Goal: Book appointment/travel/reservation

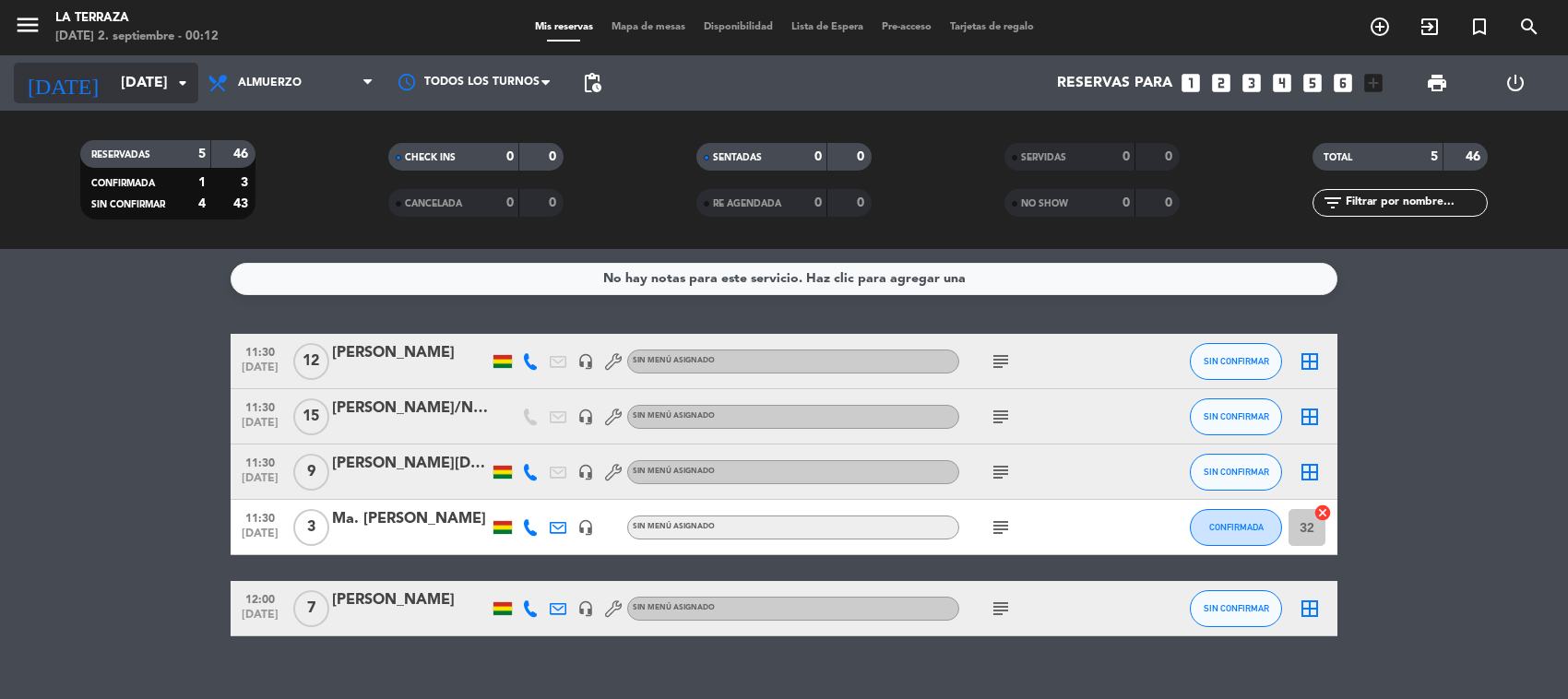
click at [121, 91] on input "[DATE]" at bounding box center [209, 83] width 194 height 36
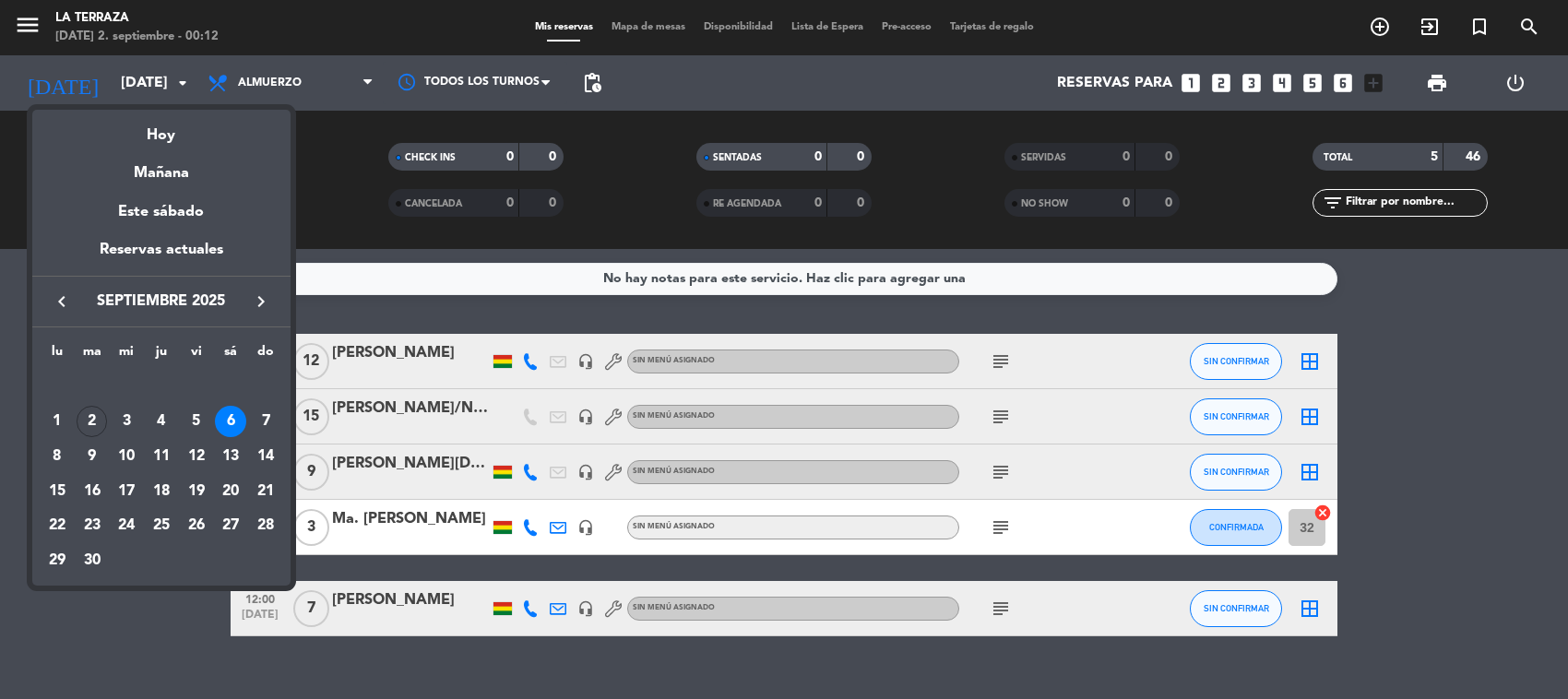
click at [35, 31] on div at bounding box center [784, 350] width 1568 height 699
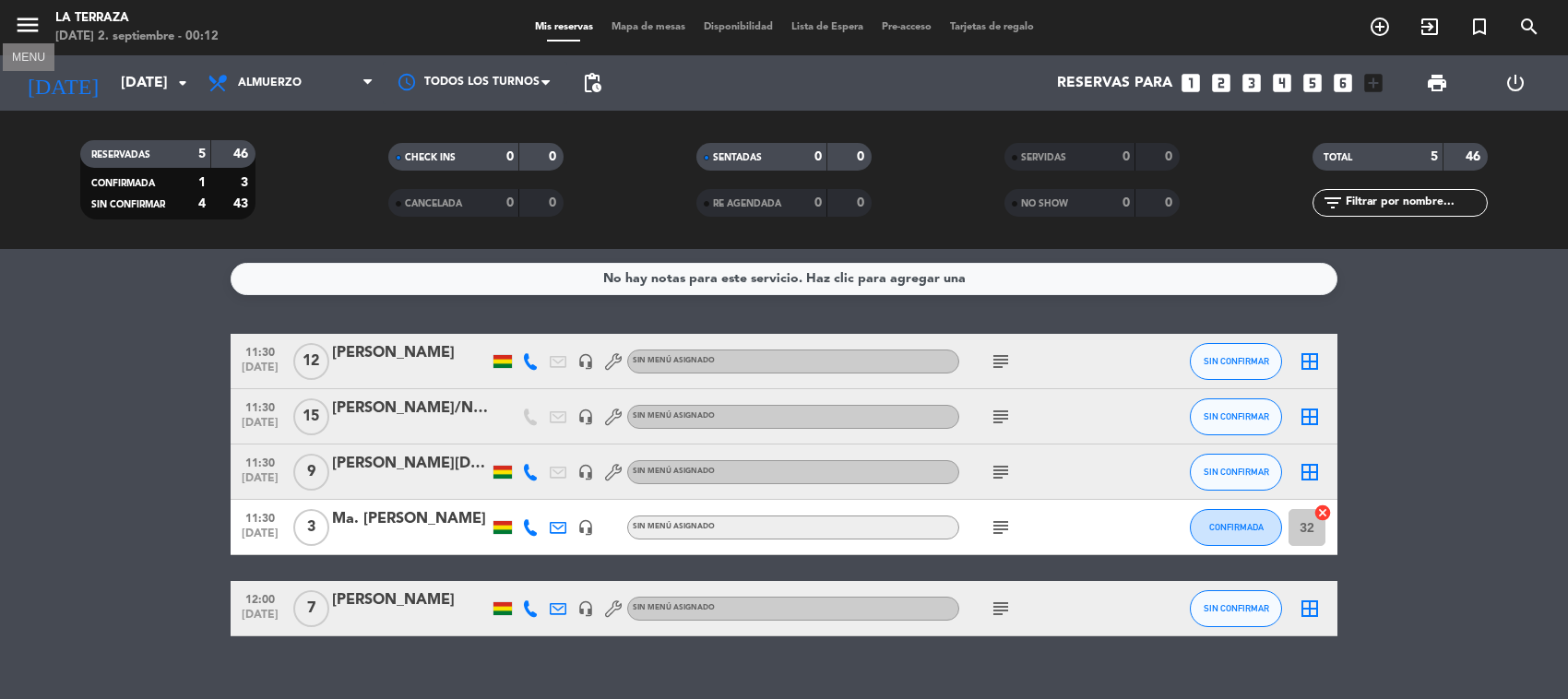
click at [35, 31] on icon "menu" at bounding box center [28, 25] width 28 height 28
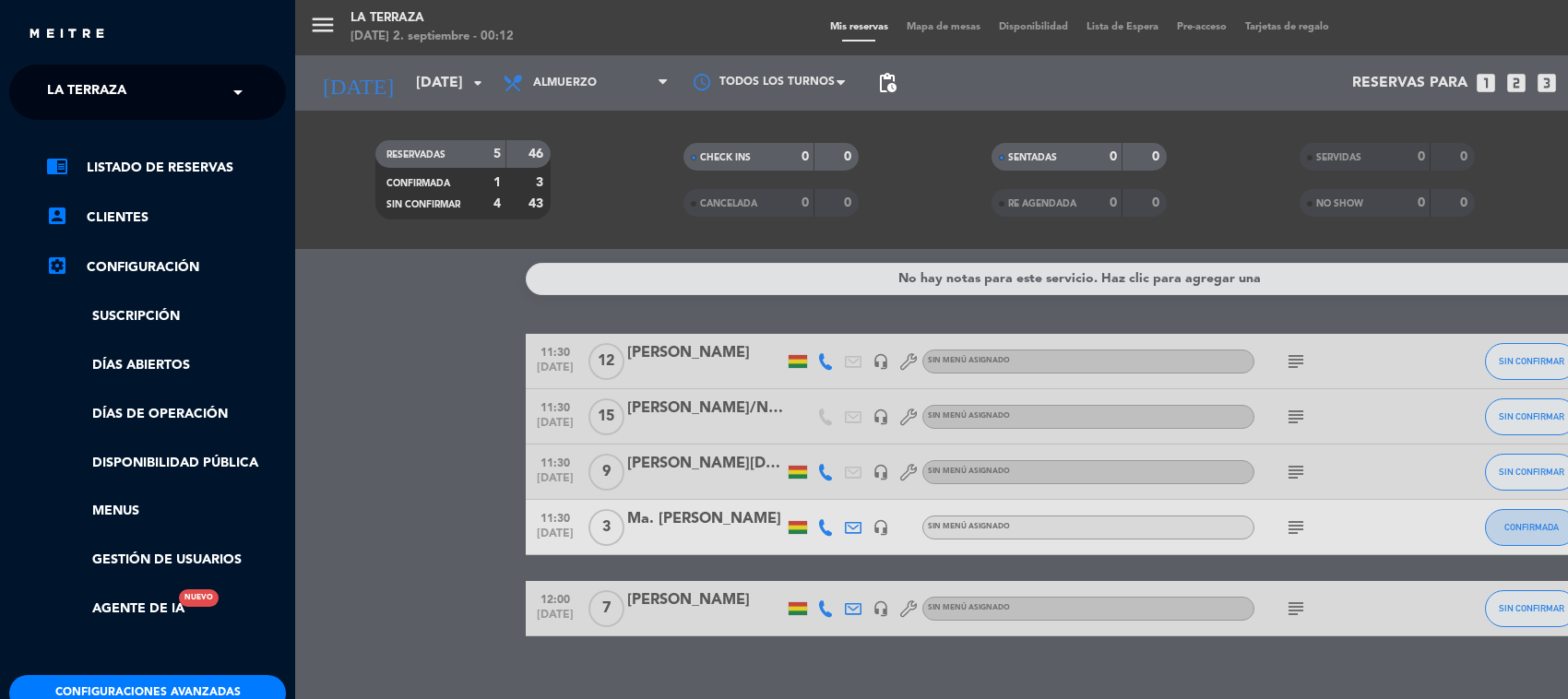
click at [90, 28] on img at bounding box center [67, 35] width 79 height 14
click at [247, 102] on span at bounding box center [243, 92] width 32 height 38
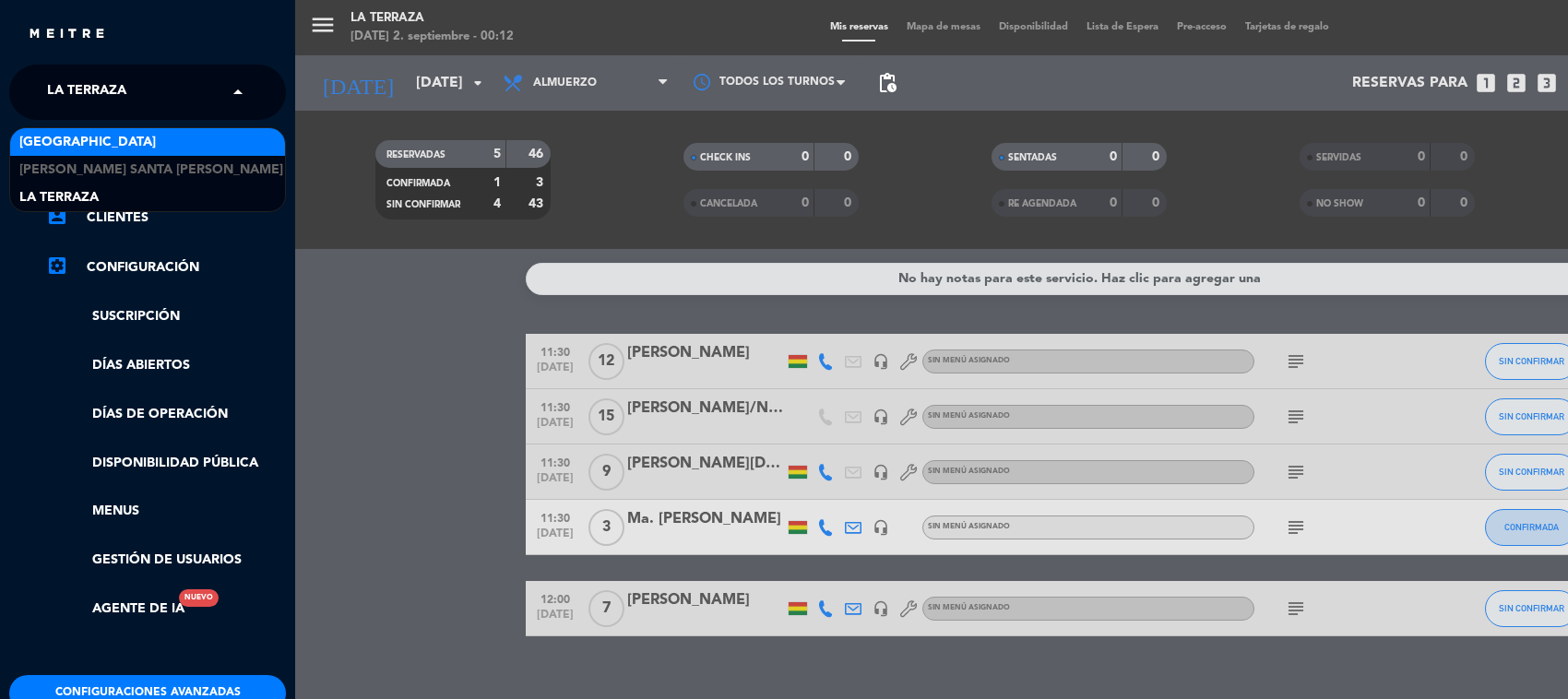
click at [173, 144] on div "[GEOGRAPHIC_DATA]" at bounding box center [148, 142] width 275 height 28
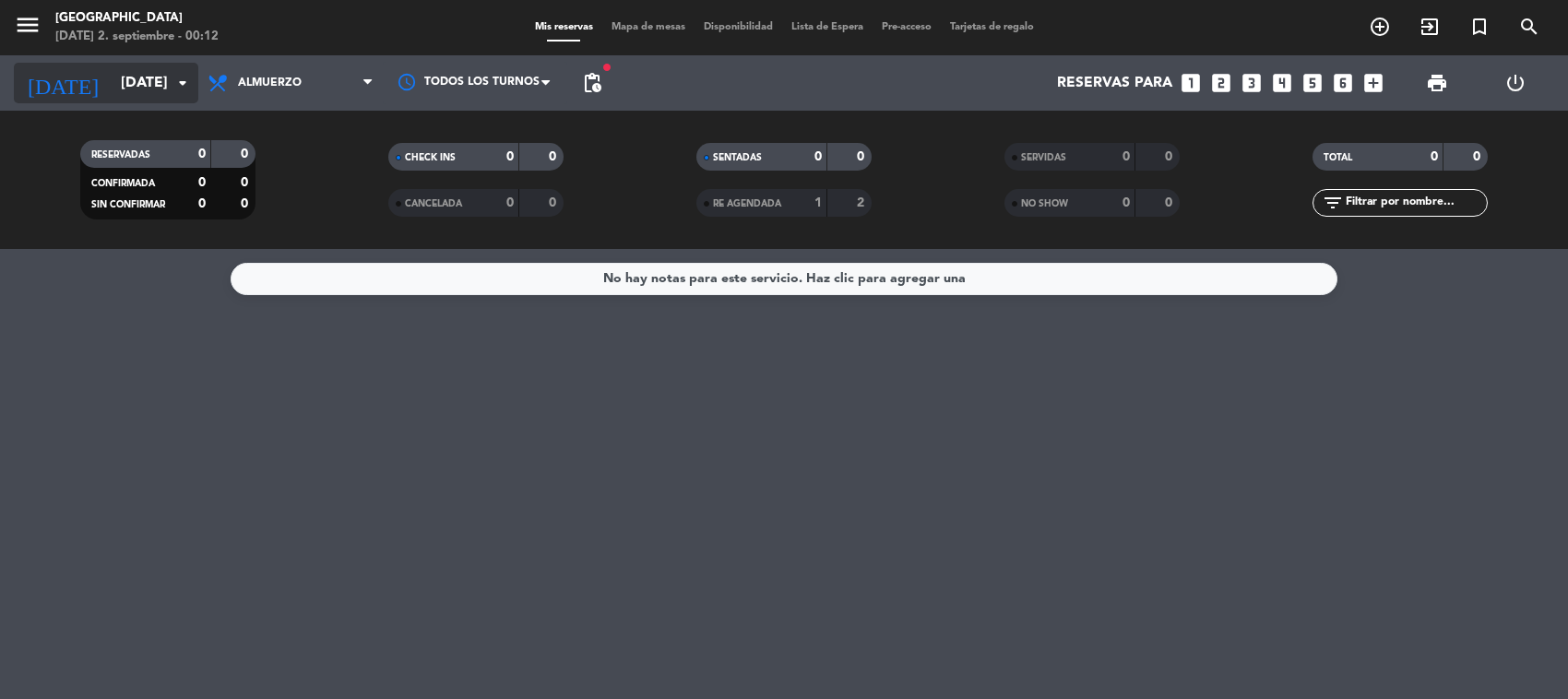
click at [154, 88] on input "[DATE]" at bounding box center [209, 83] width 194 height 36
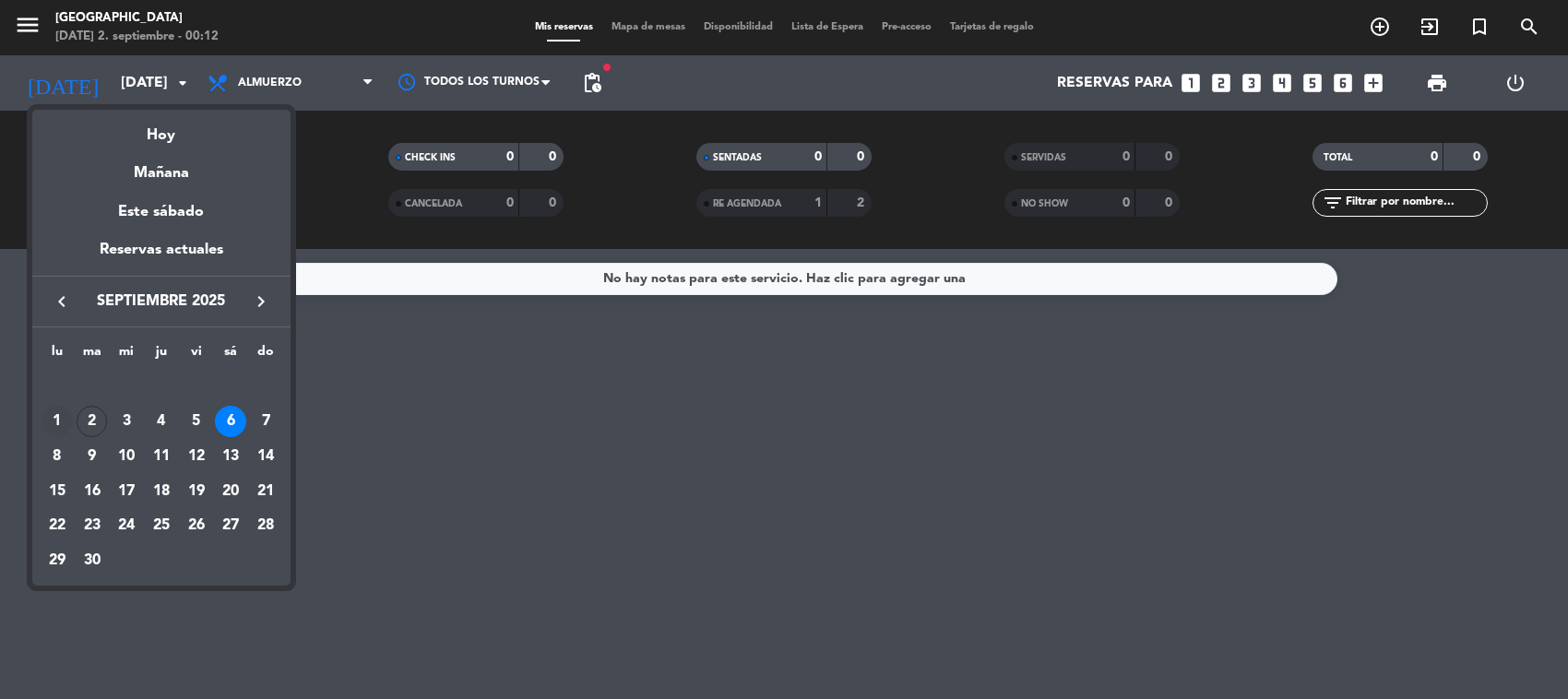
click at [65, 410] on div "1" at bounding box center [57, 421] width 32 height 32
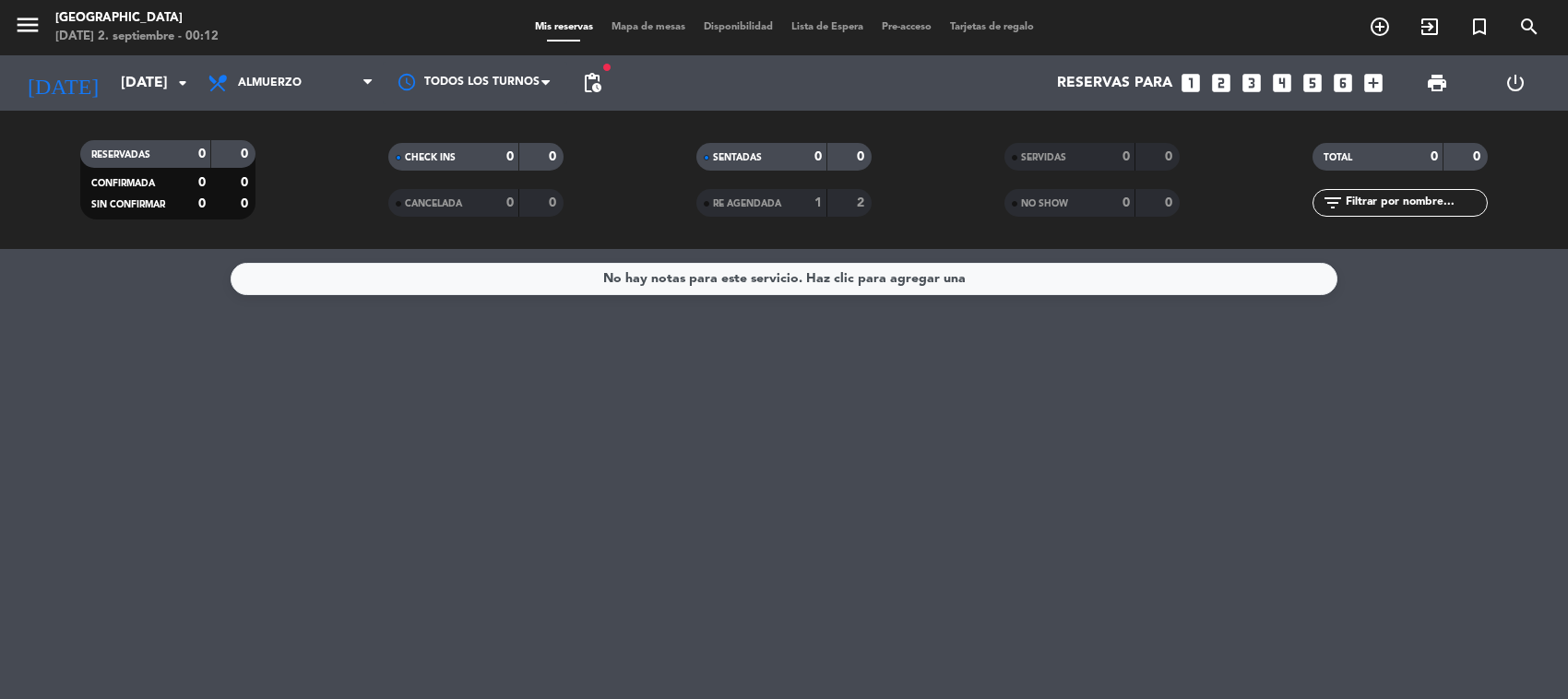
type input "[DATE]"
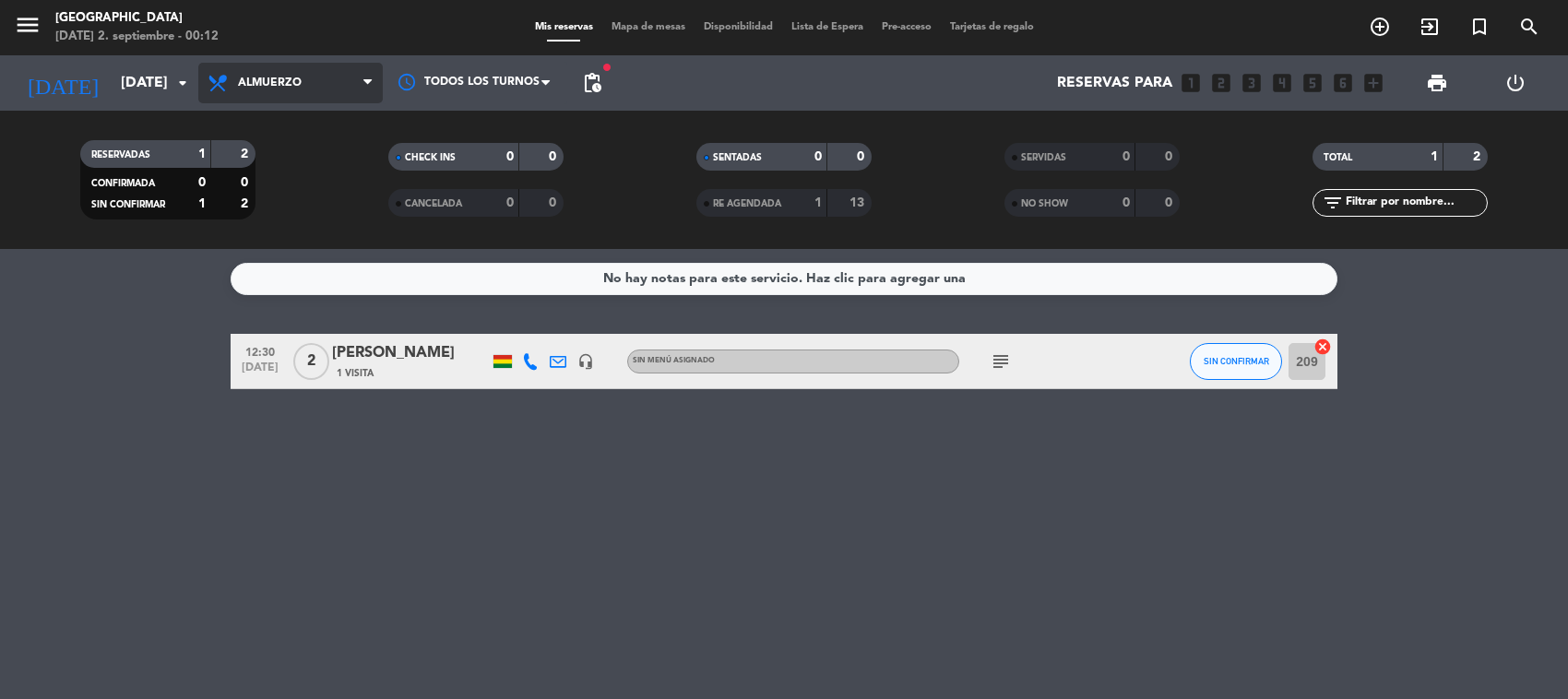
click at [318, 79] on span "Almuerzo" at bounding box center [290, 82] width 184 height 40
click at [292, 238] on div "menu Jardín de Asia [DATE] 2. septiembre - 00:12 Mis reservas Mapa de mesas Dis…" at bounding box center [784, 124] width 1568 height 249
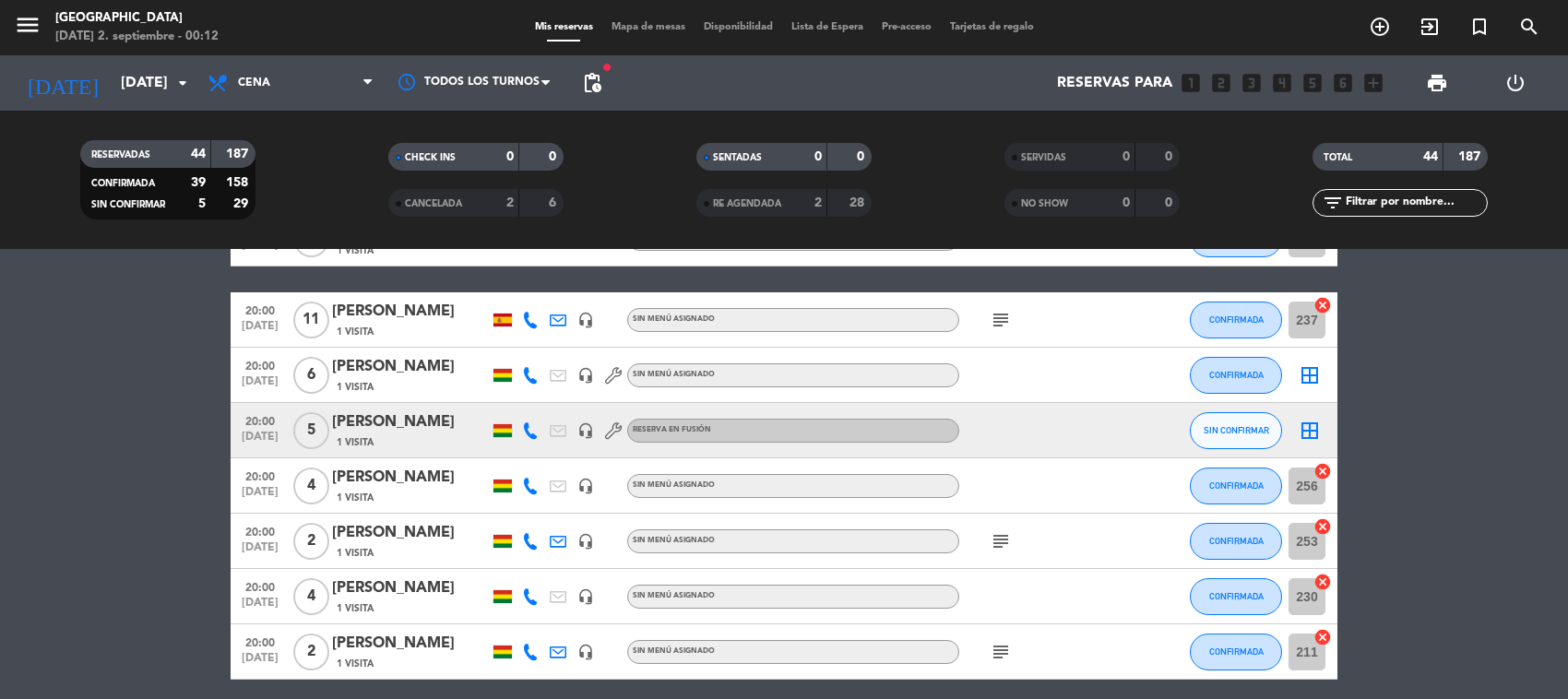
scroll to position [1268, 0]
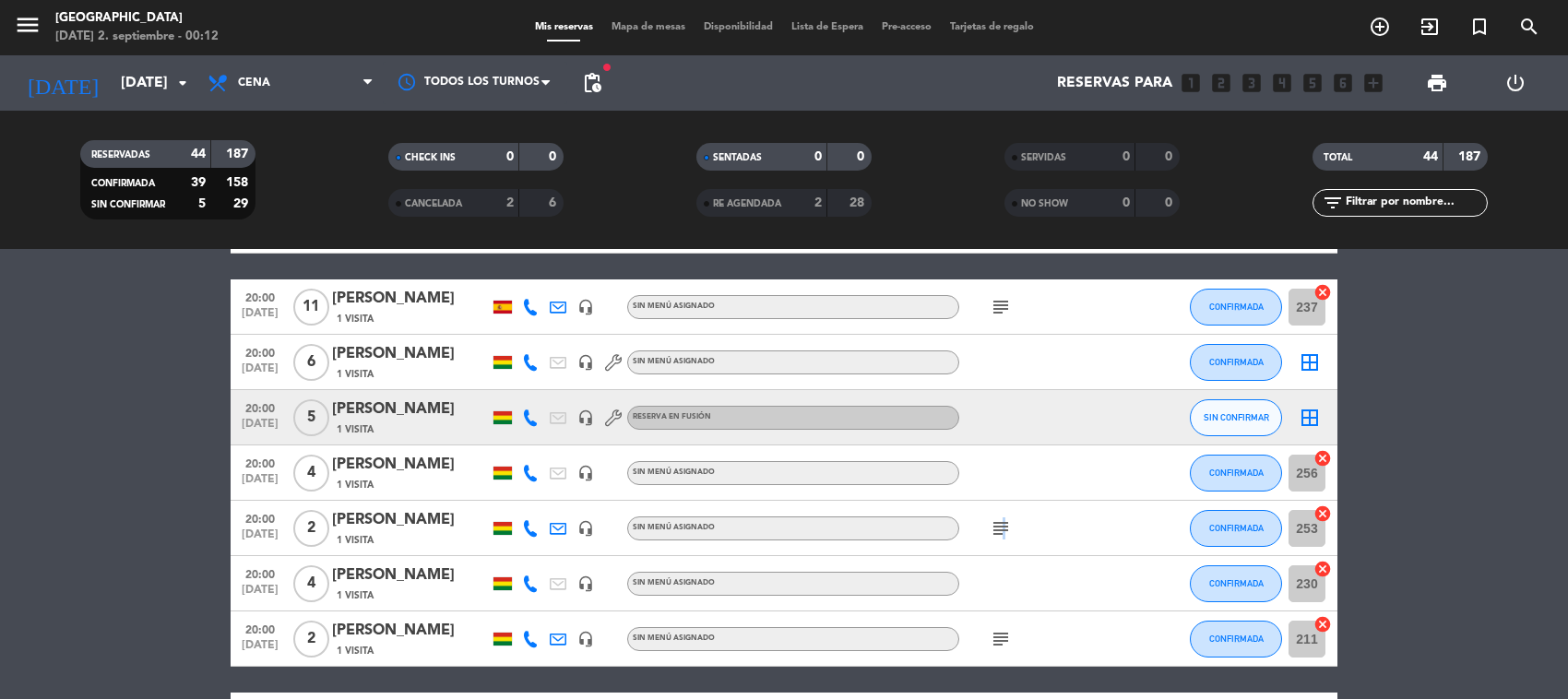
click at [999, 526] on icon "subject" at bounding box center [1001, 528] width 22 height 22
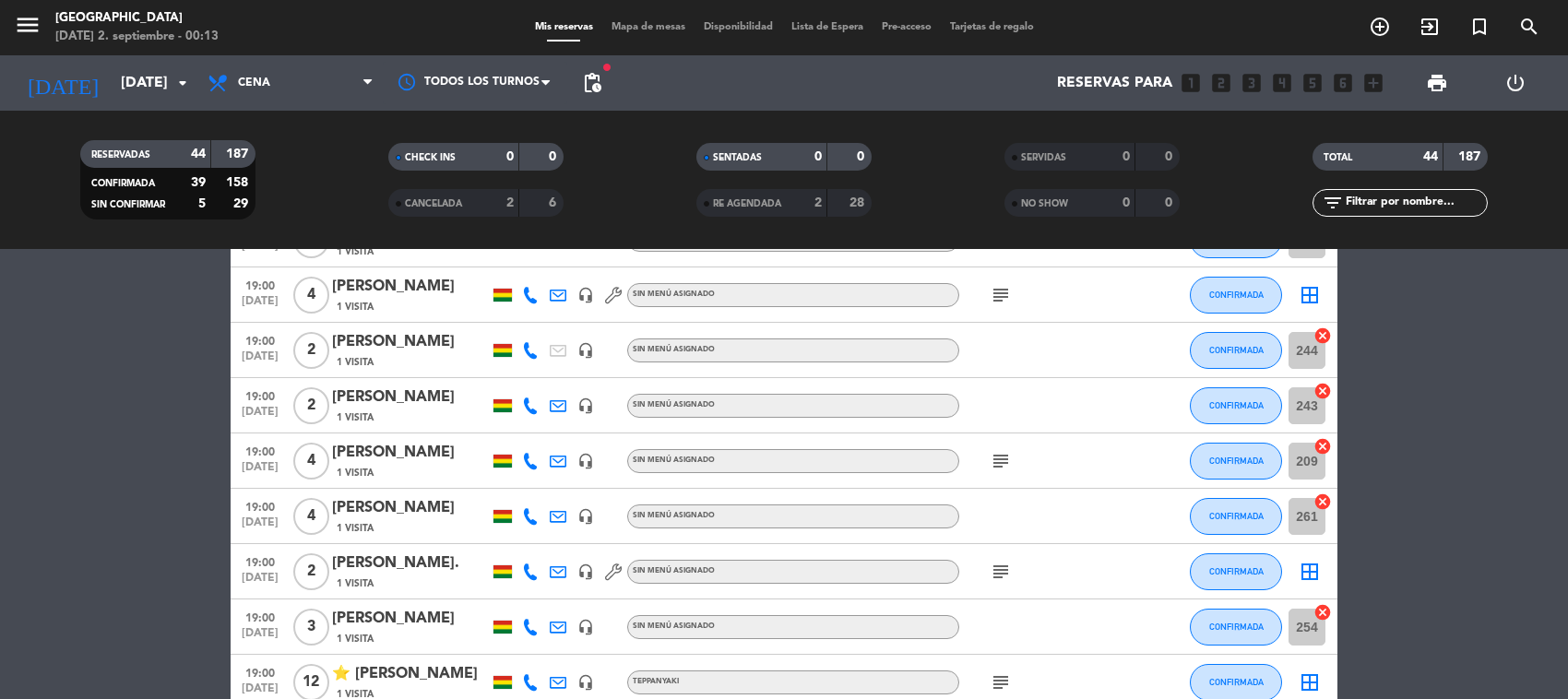
scroll to position [0, 0]
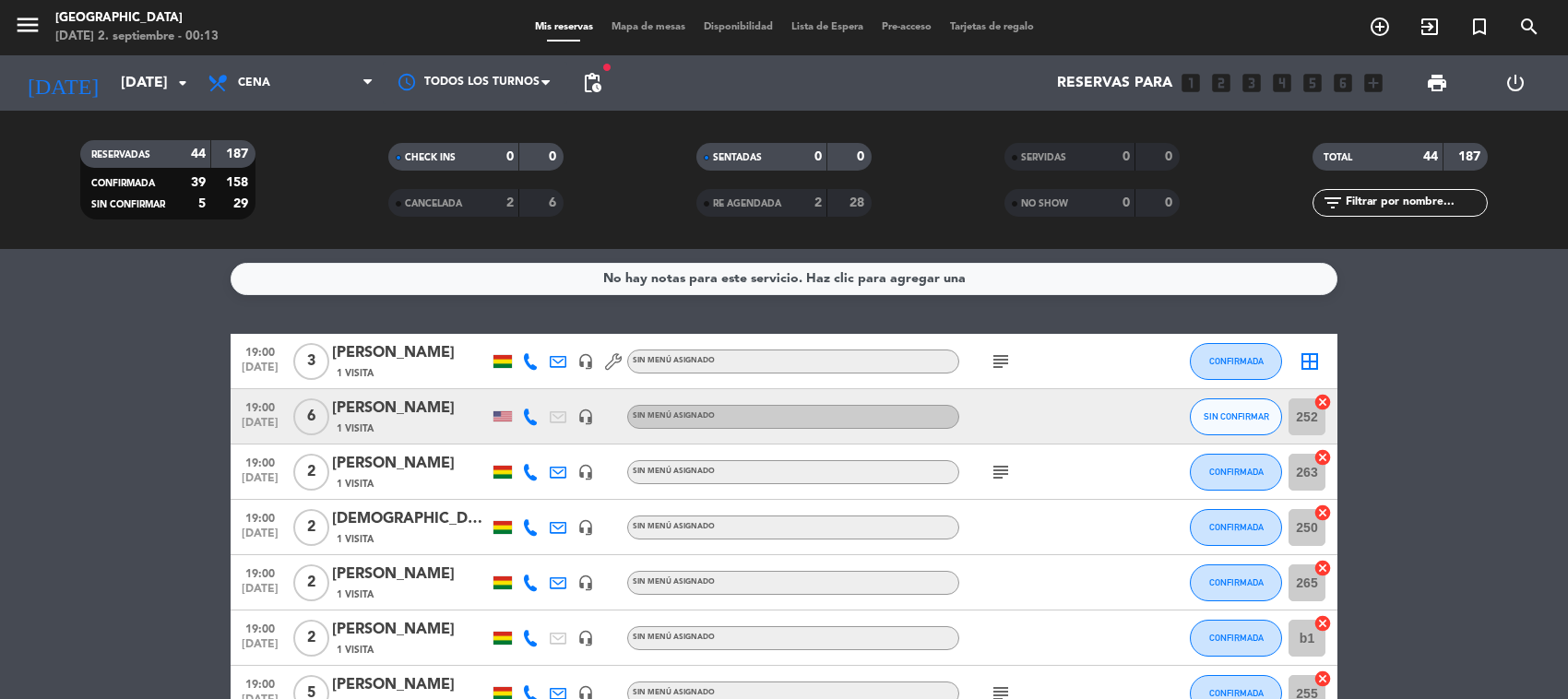
click at [140, 28] on div "[DATE] 2. septiembre - 00:13" at bounding box center [137, 37] width 164 height 19
click at [34, 24] on icon "menu" at bounding box center [28, 25] width 28 height 28
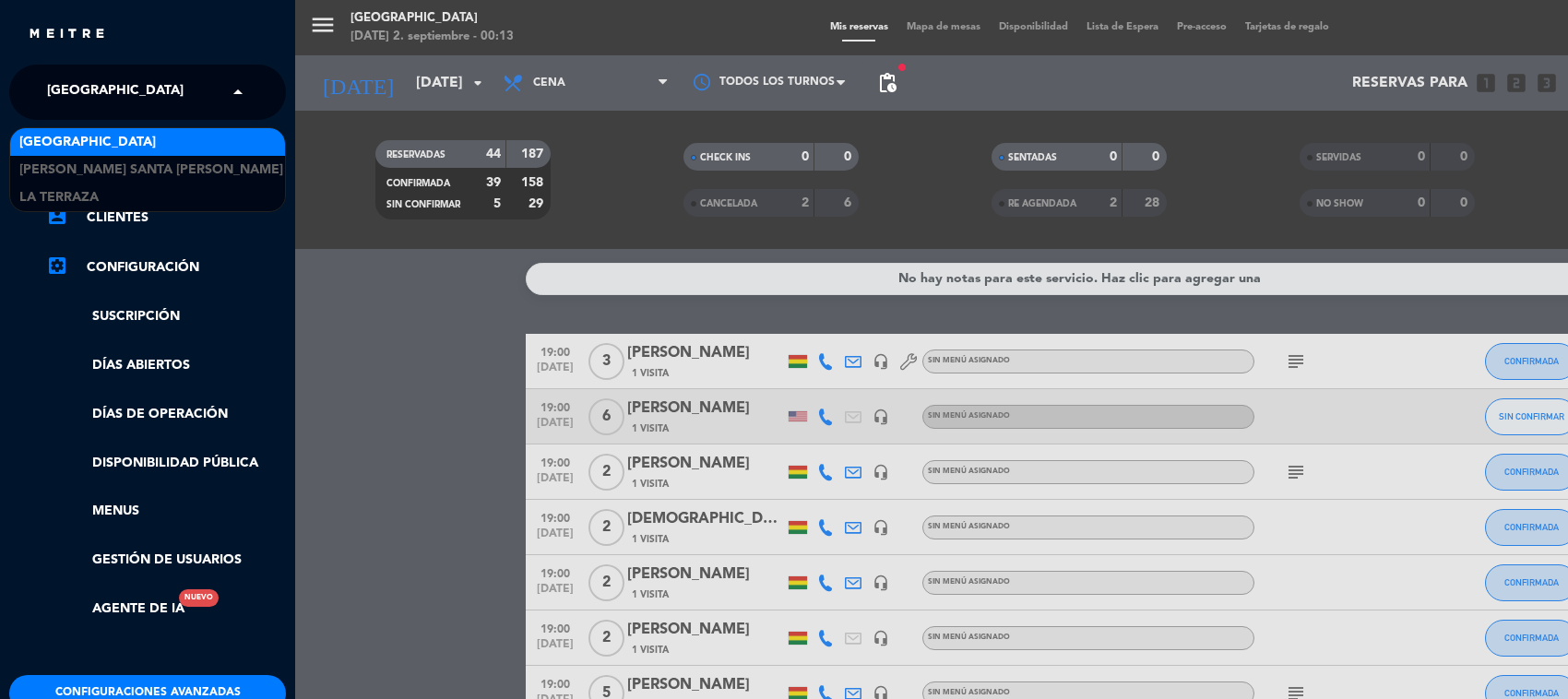
click at [175, 102] on div "× [GEOGRAPHIC_DATA]" at bounding box center [125, 92] width 172 height 38
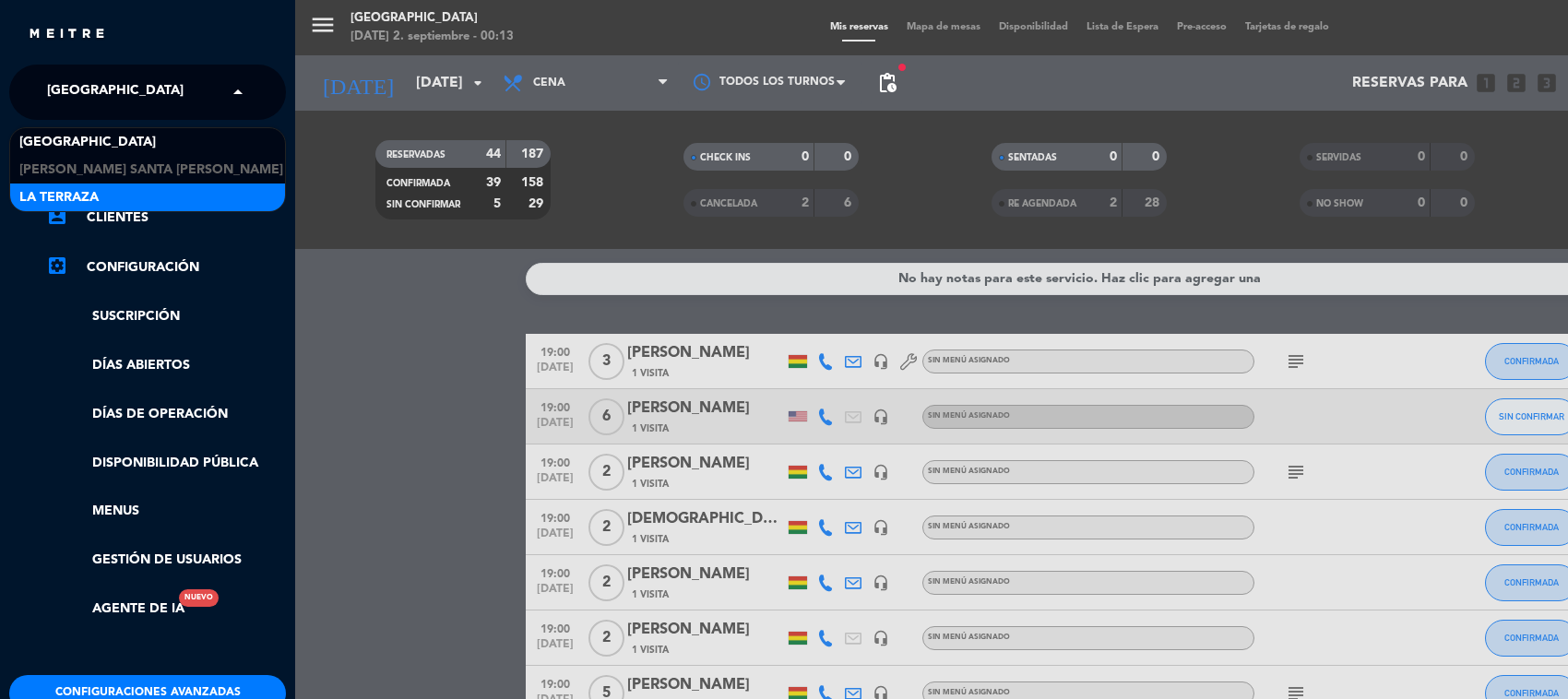
click at [94, 187] on span "La Terraza" at bounding box center [59, 197] width 79 height 21
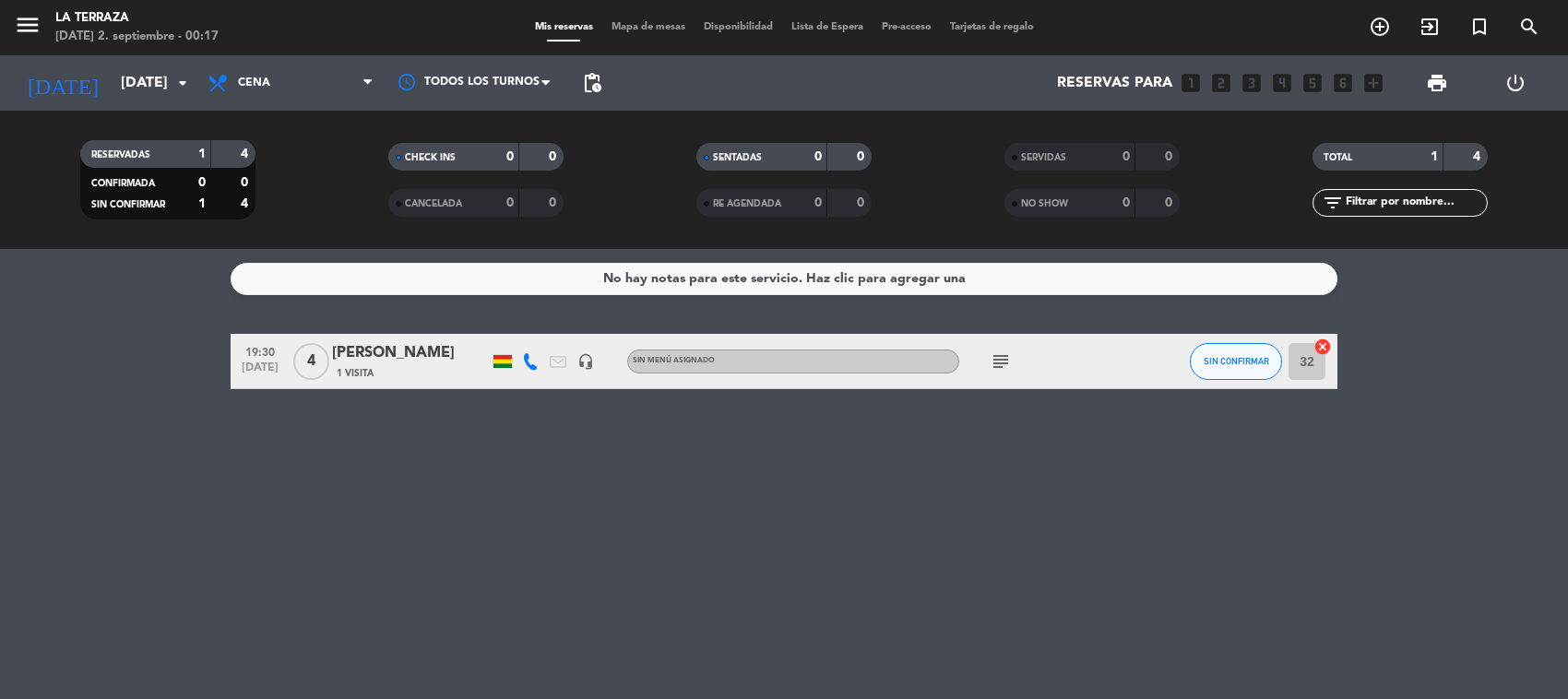
click at [1007, 358] on icon "subject" at bounding box center [1001, 362] width 22 height 22
